Goal: Task Accomplishment & Management: Use online tool/utility

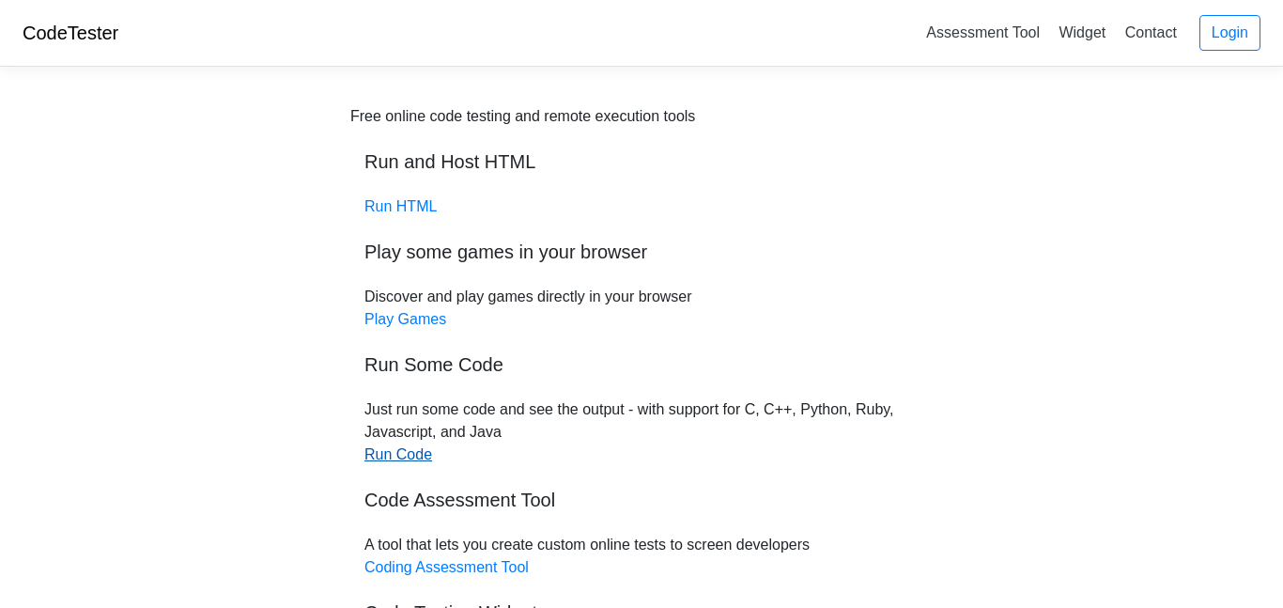
click at [409, 457] on link "Run Code" at bounding box center [398, 454] width 68 height 16
click at [378, 195] on div "Free online code testing and remote execution tools Run and Host HTML Run HTML …" at bounding box center [641, 398] width 582 height 586
click at [385, 205] on link "Run HTML" at bounding box center [400, 206] width 72 height 16
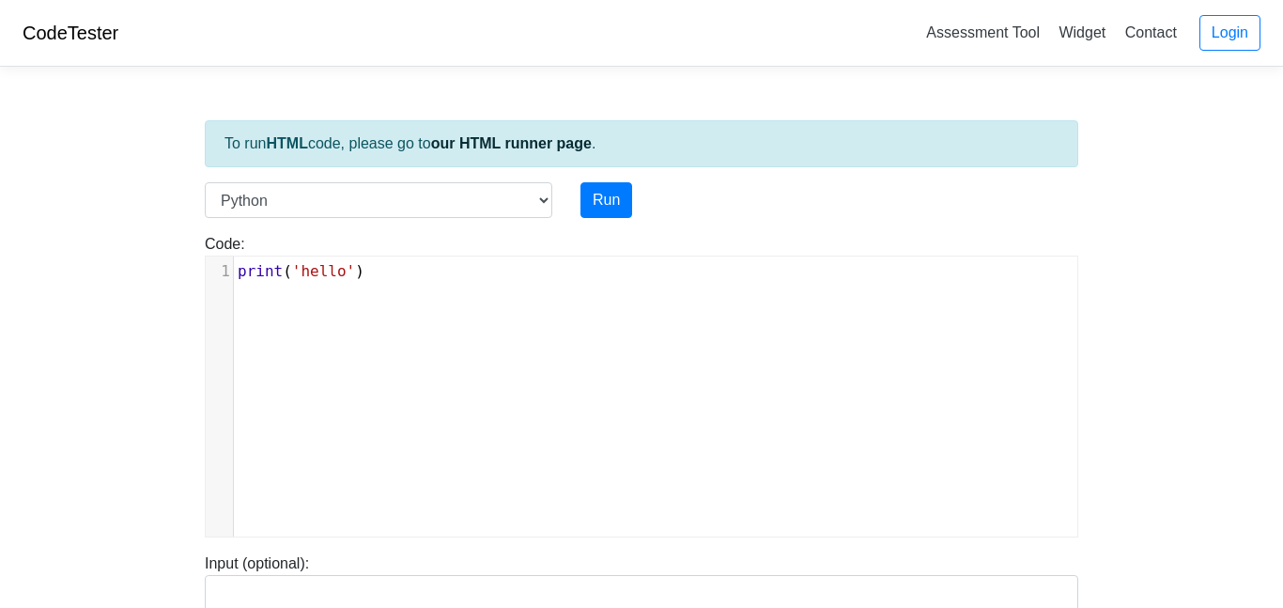
scroll to position [8, 0]
type textarea "print('hello')"
drag, startPoint x: 381, startPoint y: 273, endPoint x: 218, endPoint y: 242, distance: 166.3
click at [218, 242] on div "Code: print('hello') print('hello') x 1 print ( 'hello' )" at bounding box center [642, 385] width 902 height 304
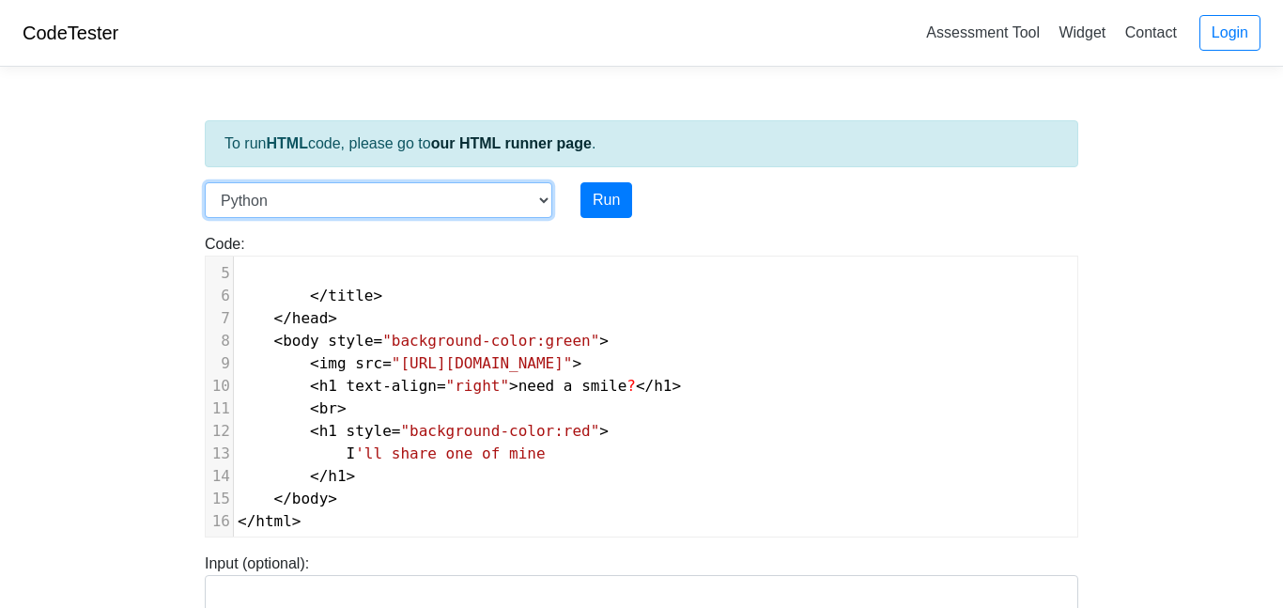
click at [532, 195] on select "C C++ Go Java Javascript Python Ruby" at bounding box center [378, 200] width 347 height 36
click at [150, 213] on body "CodeTester Assessment Tool Widget Contact Login To run HTML code, please go to …" at bounding box center [641, 501] width 1283 height 1002
click at [632, 194] on div "Run" at bounding box center [678, 200] width 225 height 36
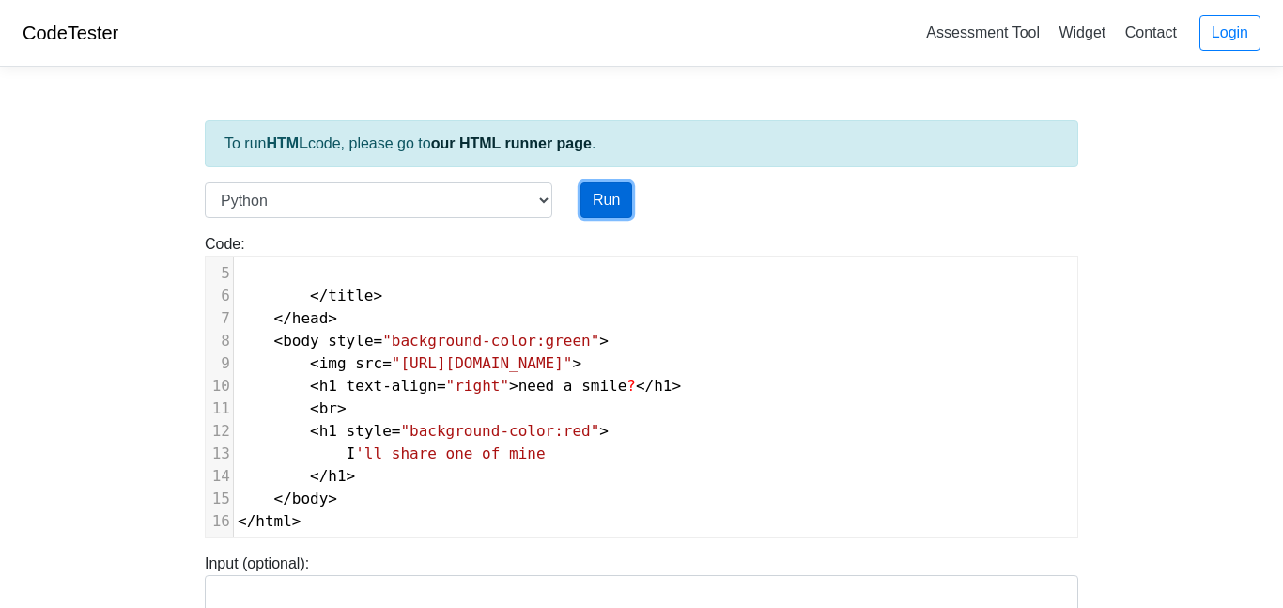
click at [611, 200] on button "Run" at bounding box center [606, 200] width 52 height 36
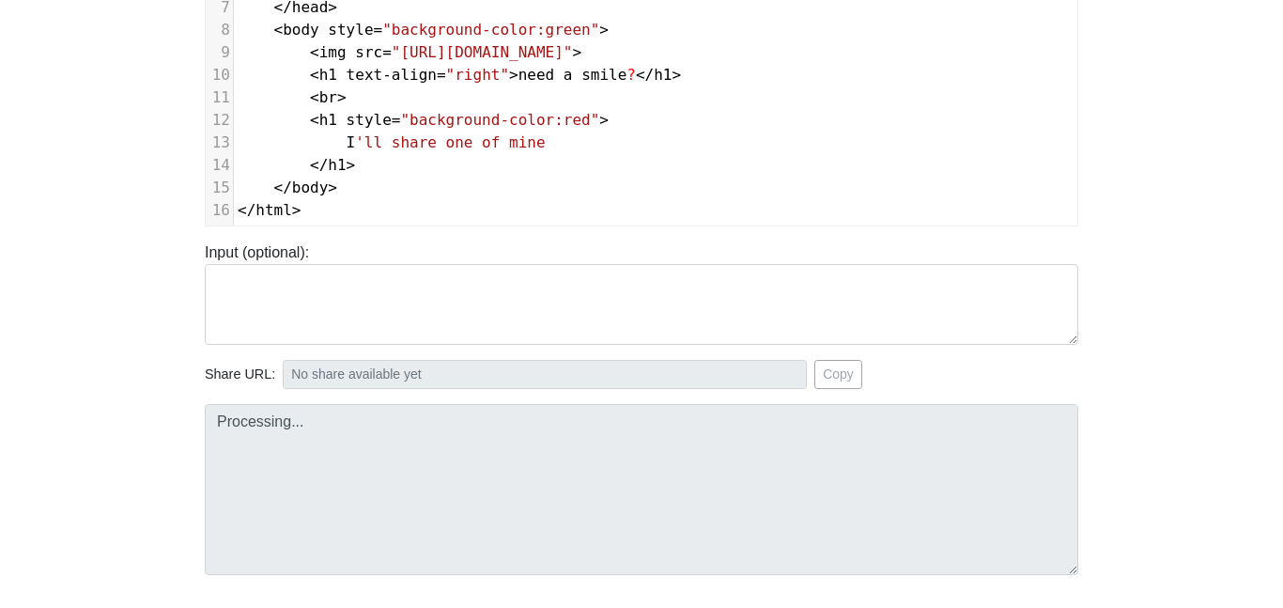
scroll to position [440, 0]
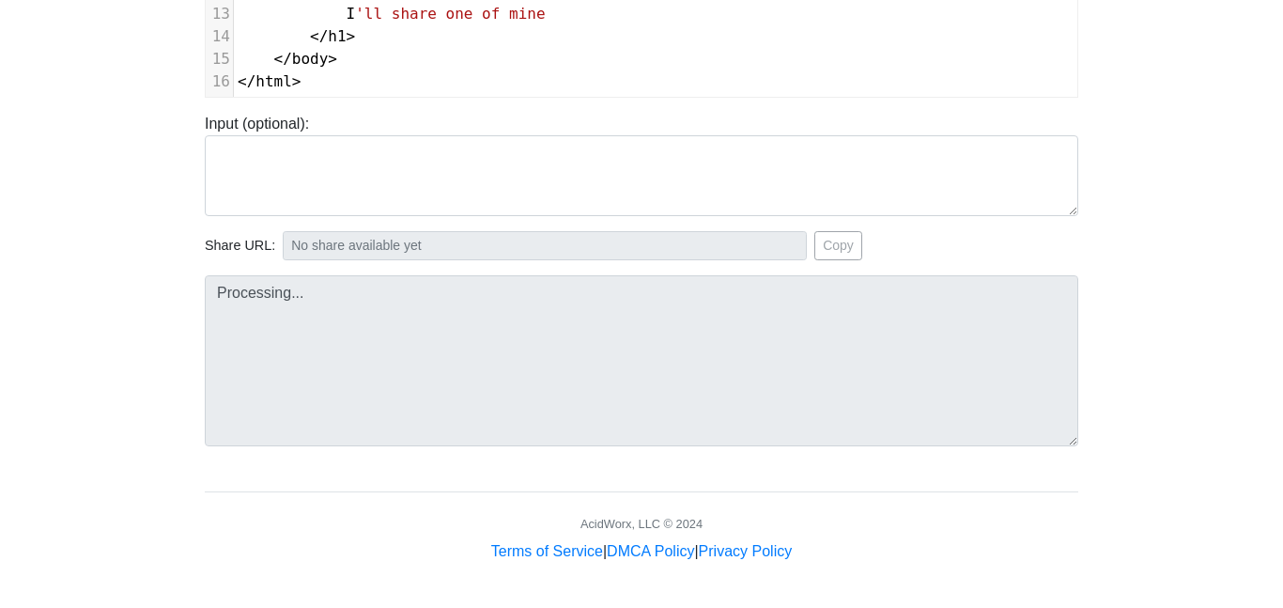
type input "https://codetester.io/runner?s=oQXdOEVLlR"
type textarea "Submission status: Runtime Error (NZEC) Stderr: File "script.py", line 1 <!DOCT…"
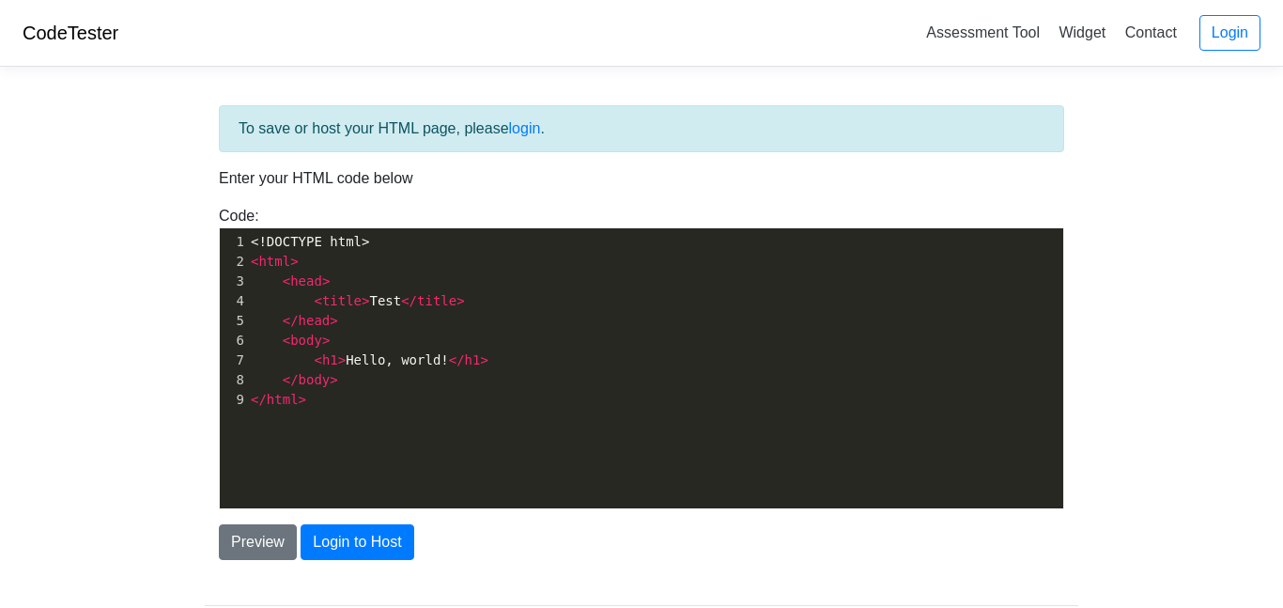
scroll to position [7, 0]
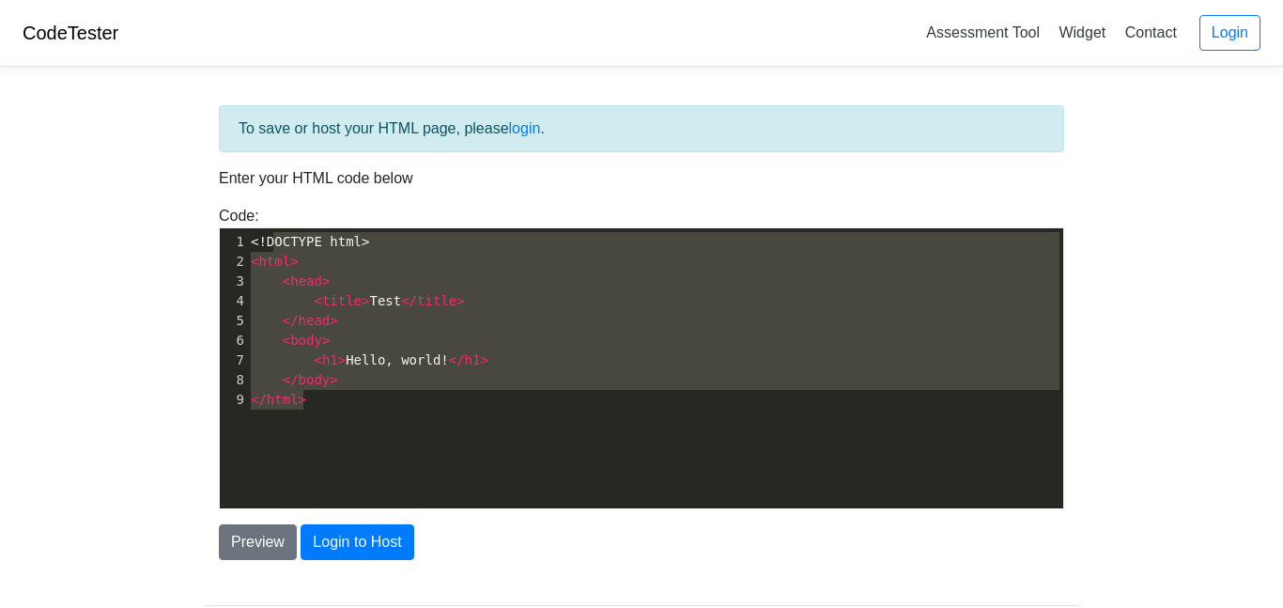
type textarea "<!DOCTYPE html> <html> <head> <title>Test</title> </head> <body> <h1>Hello, wor…"
drag, startPoint x: 335, startPoint y: 408, endPoint x: 249, endPoint y: 230, distance: 197.4
click at [249, 230] on div "x 1 <!DOCTYPE html> 2 < html > 3 < head > 4 < title > Test </ title > 5 </ head…" at bounding box center [655, 320] width 816 height 185
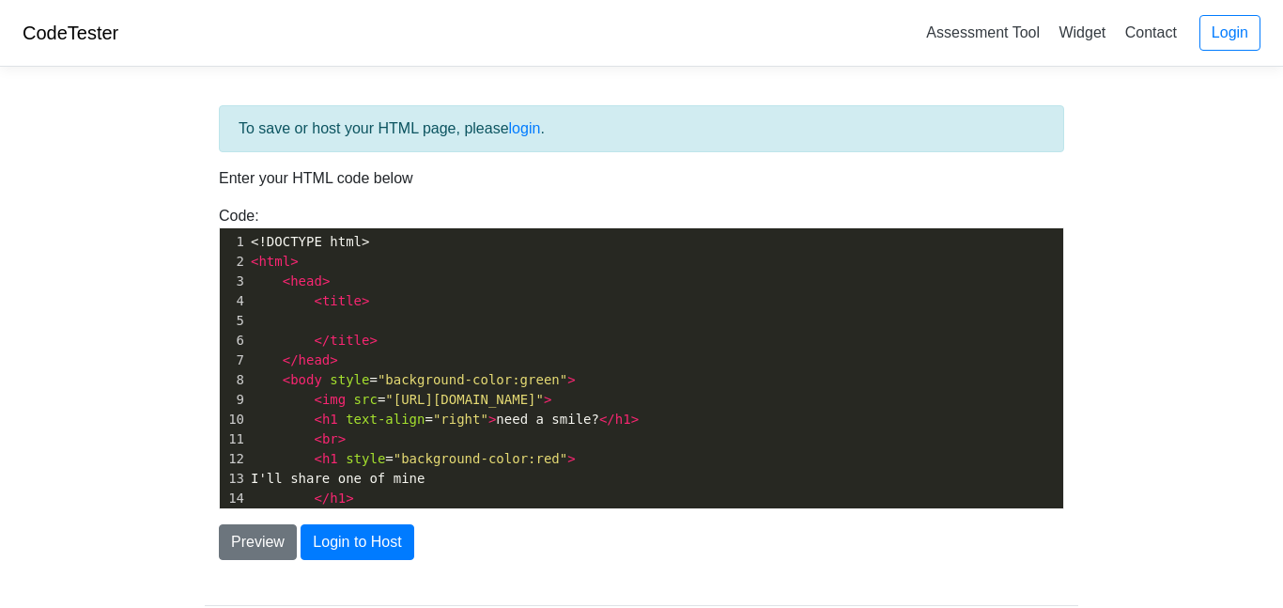
scroll to position [43, 0]
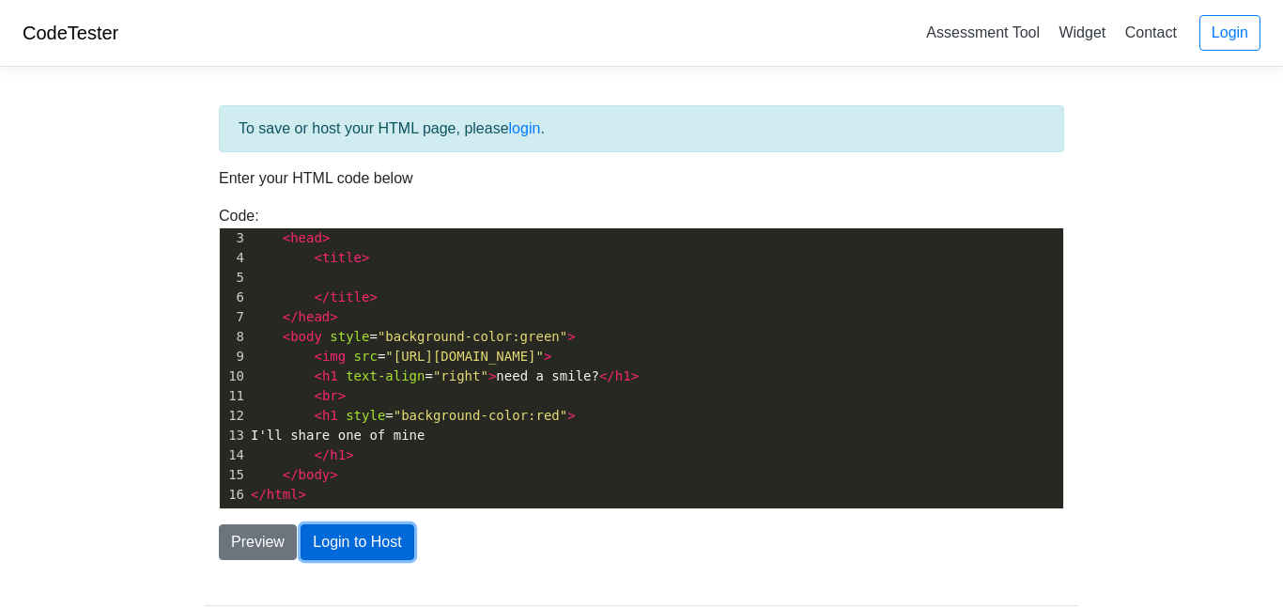
click at [374, 557] on button "Login to Host" at bounding box center [357, 542] width 113 height 36
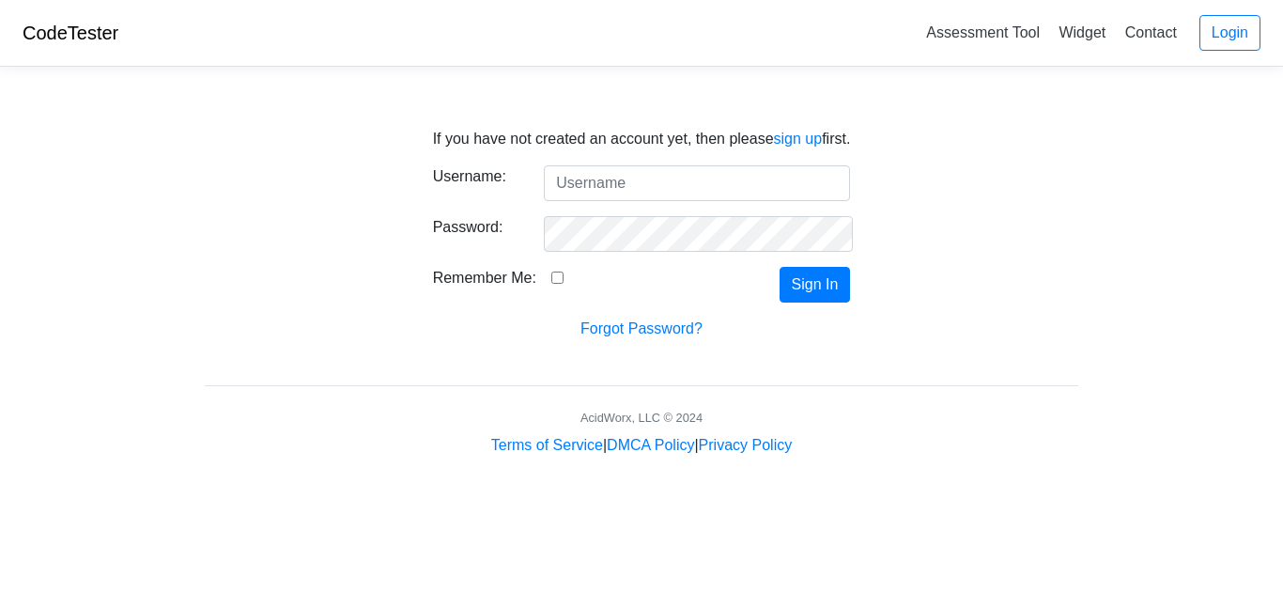
click at [642, 184] on input "Username:" at bounding box center [697, 183] width 306 height 36
type input "haddis7109"
click at [845, 279] on button "Sign In" at bounding box center [814, 285] width 71 height 36
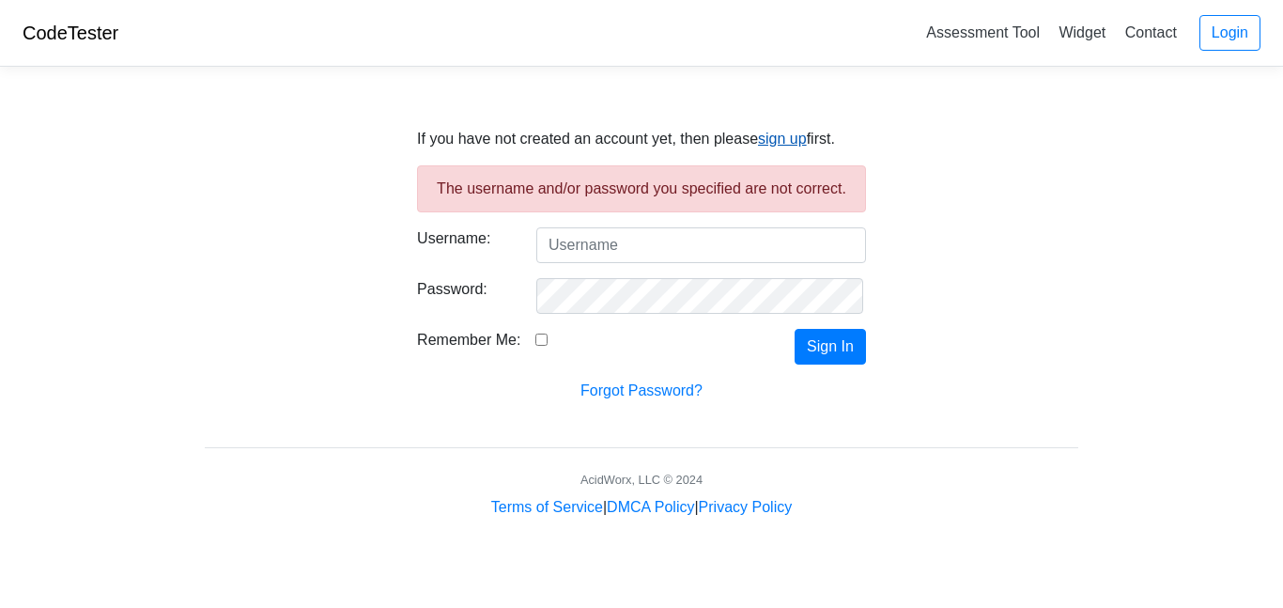
click at [771, 134] on link "sign up" at bounding box center [782, 139] width 49 height 16
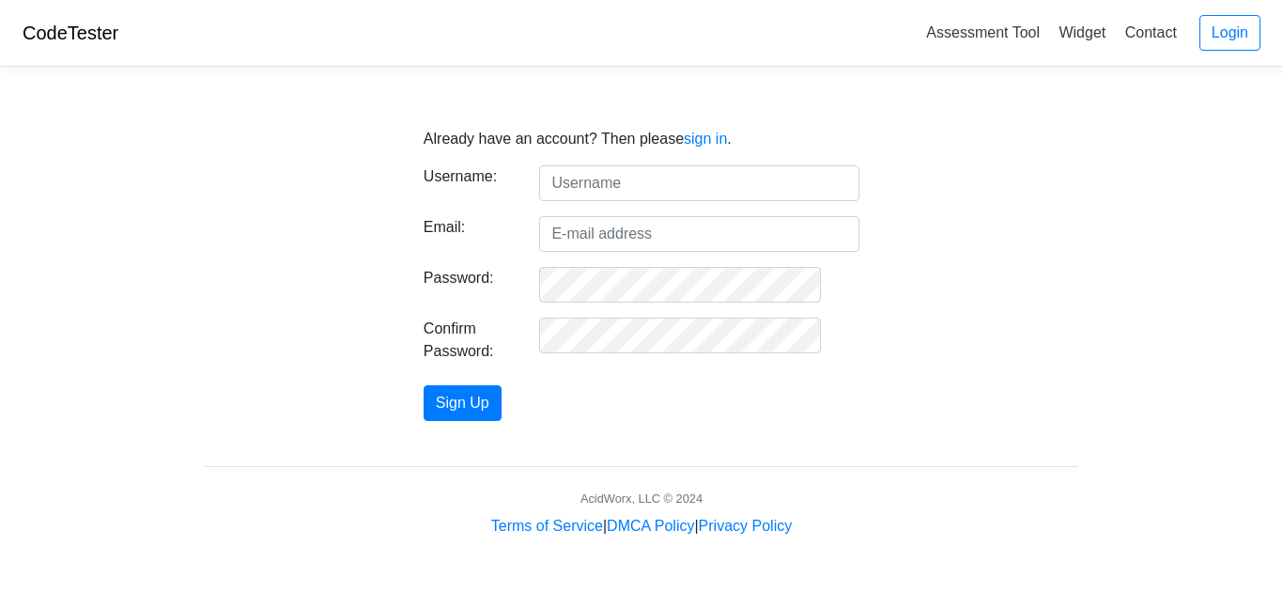
click at [605, 182] on input "text" at bounding box center [699, 183] width 320 height 36
type input "haddis7109"
click at [659, 235] on input "Email:" at bounding box center [699, 234] width 320 height 36
type input "haddis7109@greenvilleschools.us"
click at [463, 393] on button "Sign Up" at bounding box center [463, 403] width 78 height 36
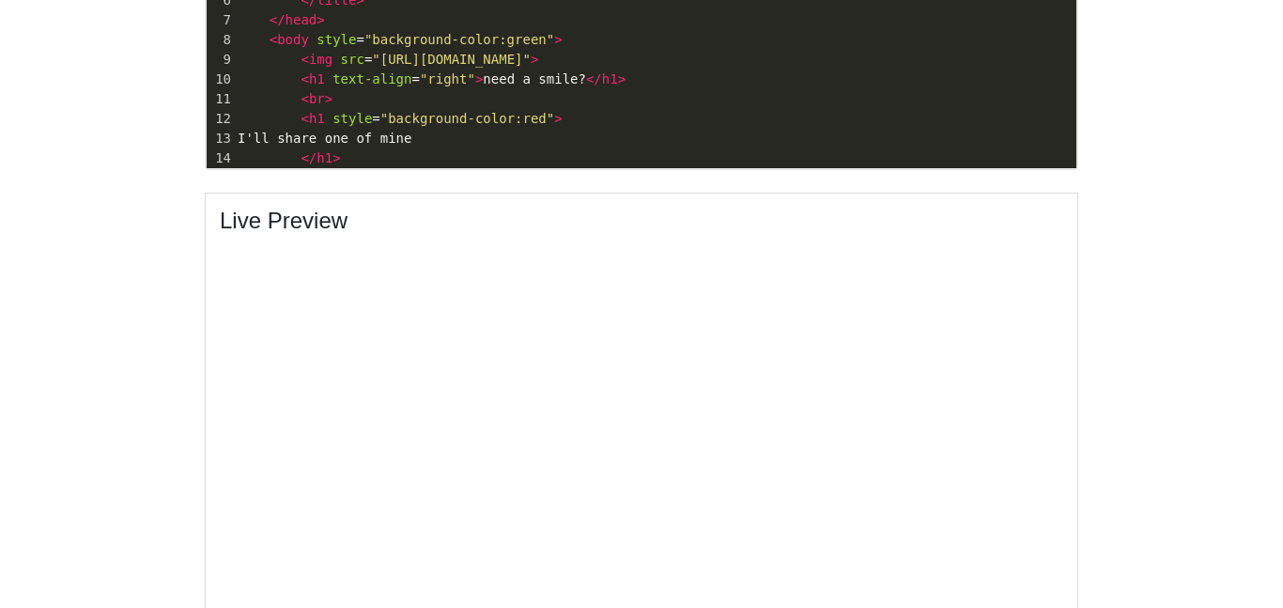
scroll to position [852, 0]
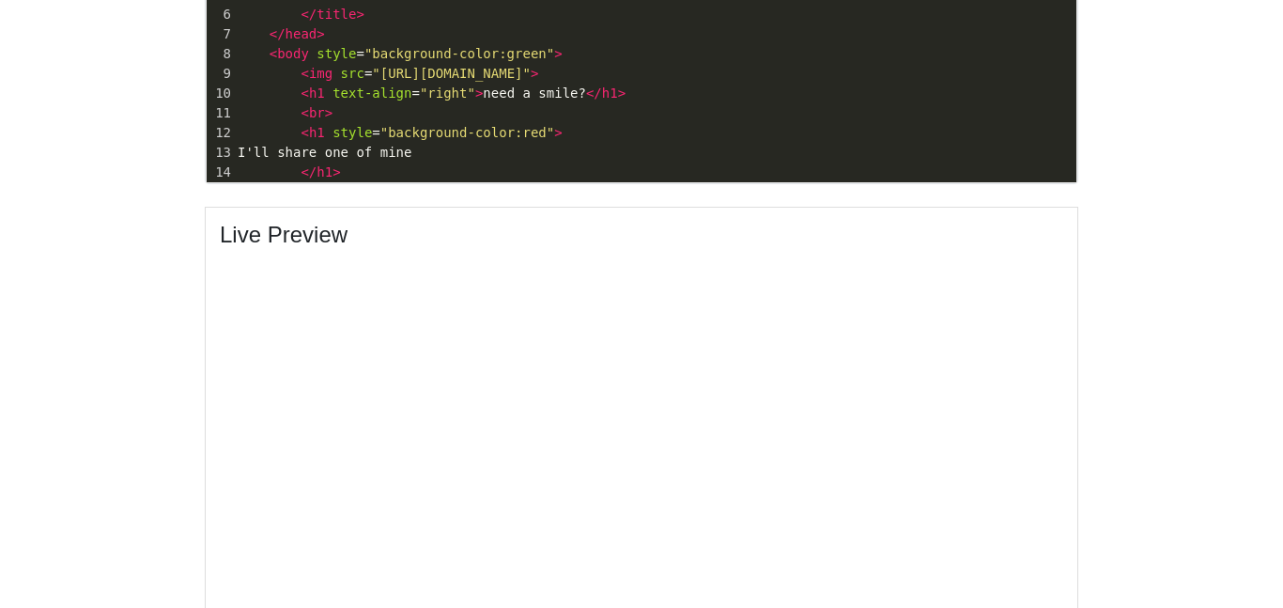
click at [454, 97] on span ""right"" at bounding box center [447, 92] width 55 height 15
type textarea "center"
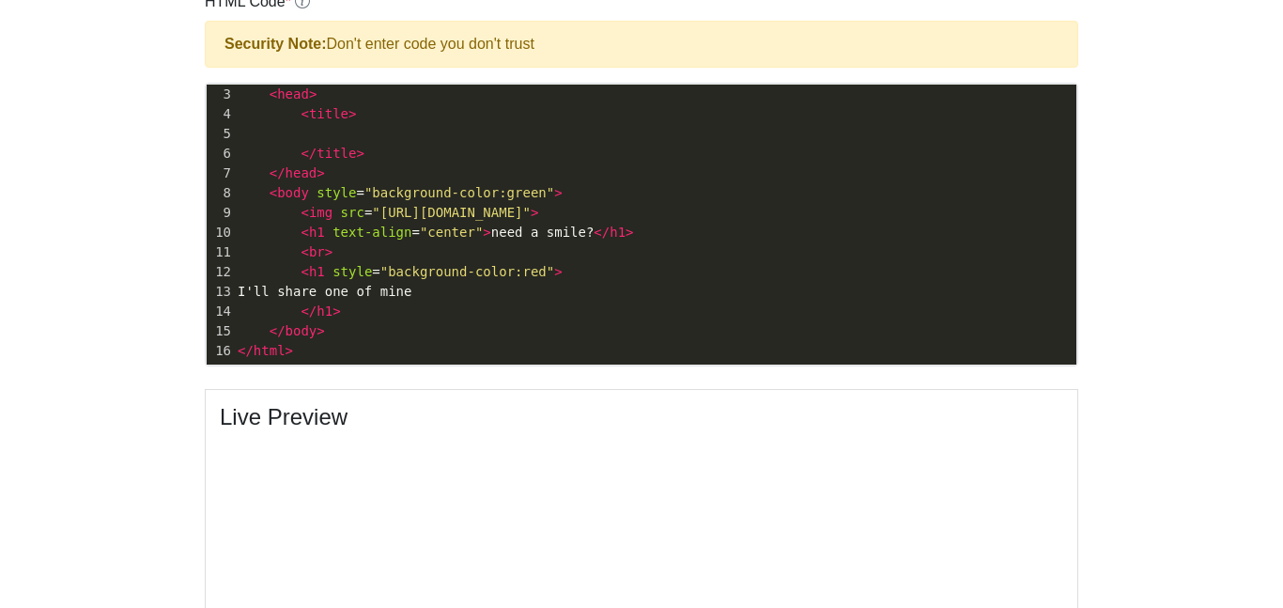
scroll to position [671, 0]
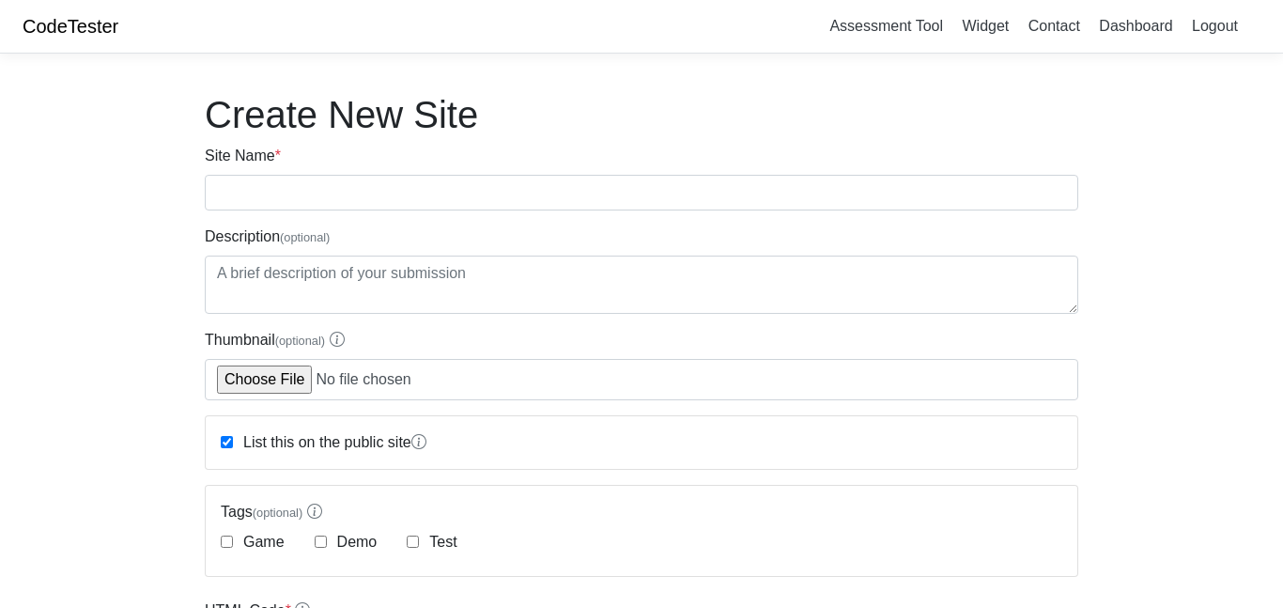
scroll to position [608, 0]
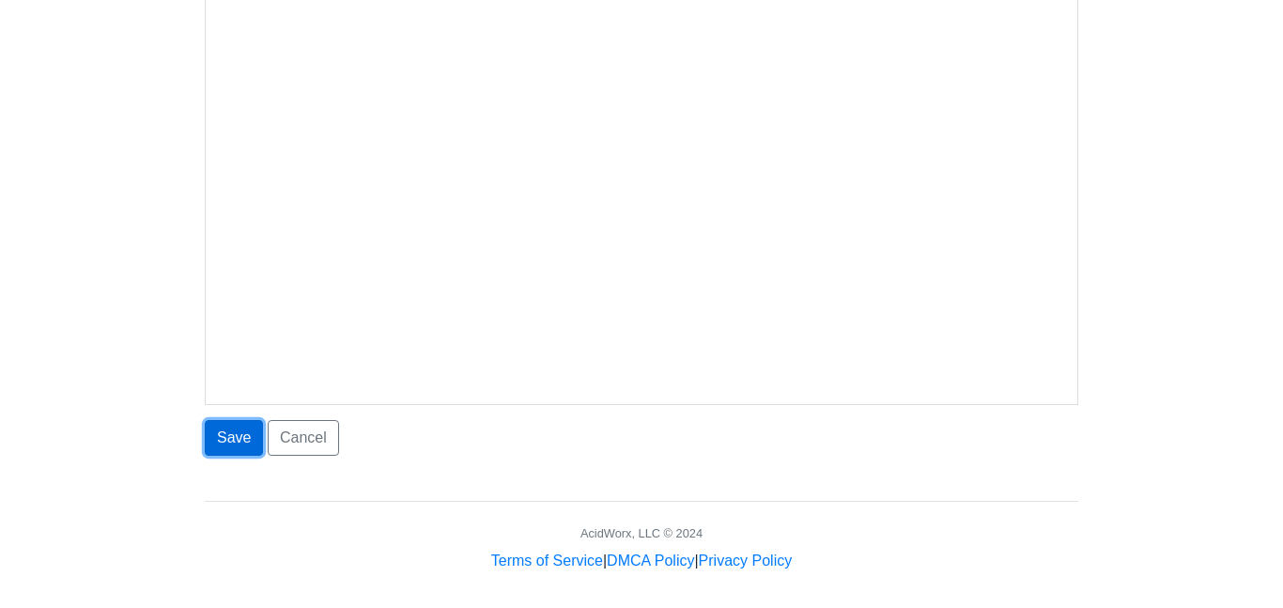
click at [225, 438] on button "Save" at bounding box center [234, 438] width 58 height 36
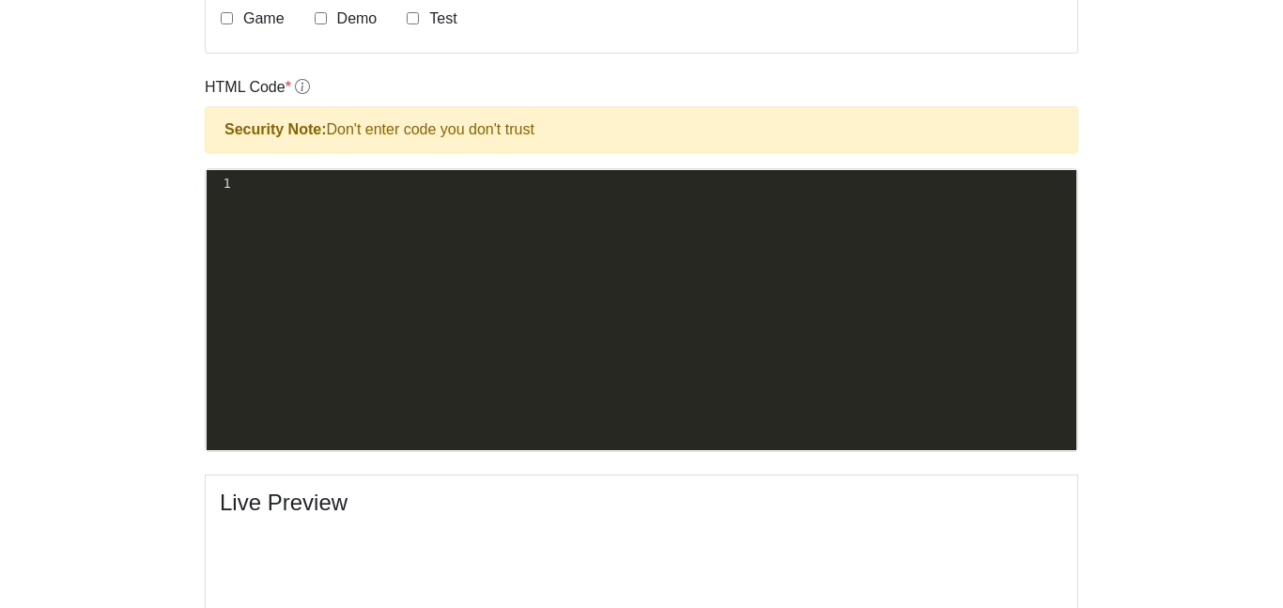
scroll to position [486, 0]
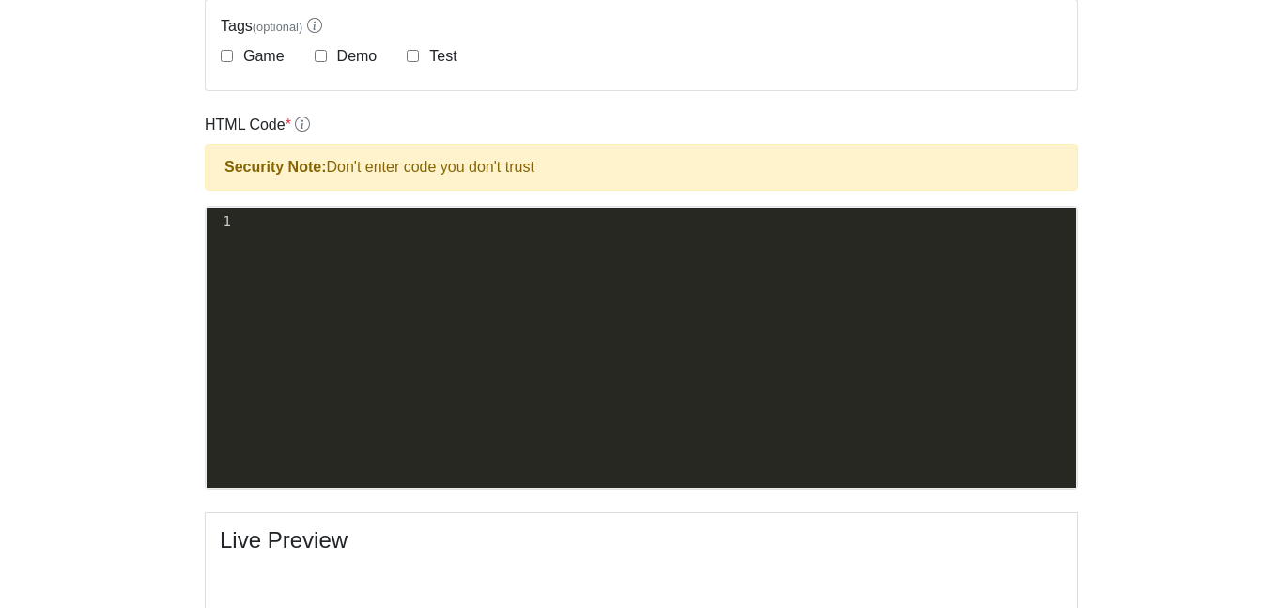
click at [268, 409] on div "xxxxxxxxxx 1 ​" at bounding box center [656, 362] width 898 height 308
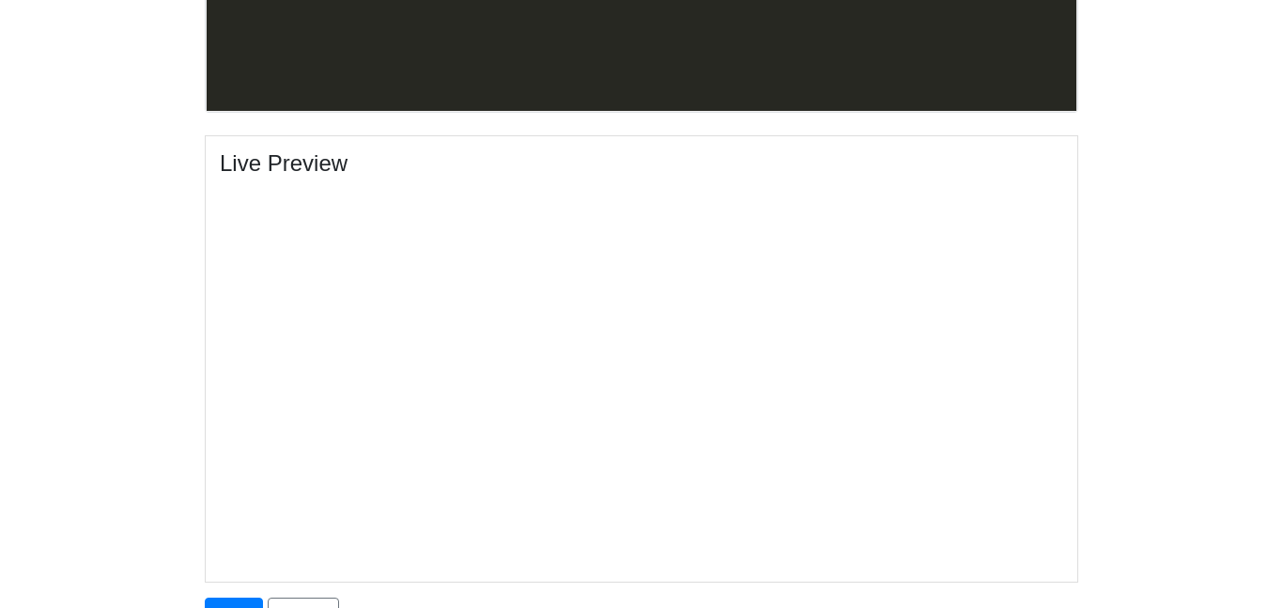
scroll to position [873, 0]
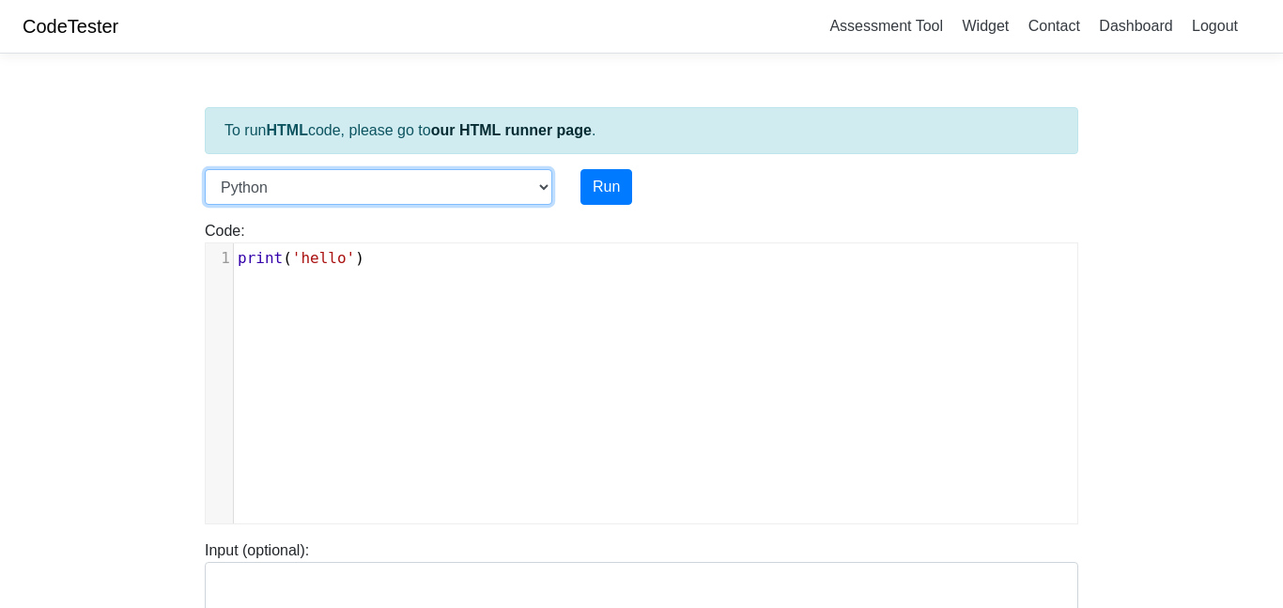
click at [517, 197] on select "C C++ Go Java Javascript Python Ruby" at bounding box center [378, 187] width 347 height 36
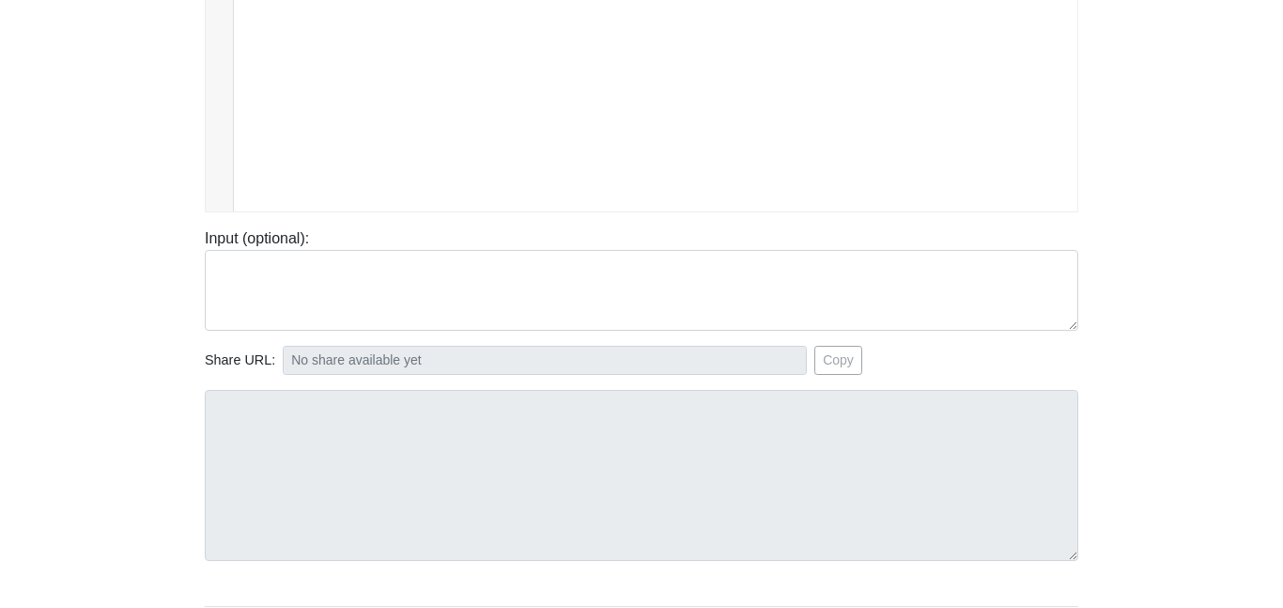
scroll to position [314, 0]
